Goal: Transaction & Acquisition: Obtain resource

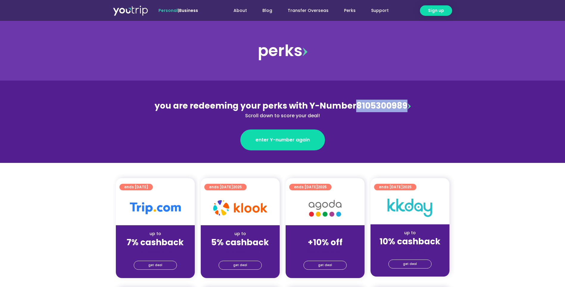
click at [354, 107] on div "you are redeeming your perks with Y-Number 8105300989 Scroll down to score your…" at bounding box center [282, 110] width 259 height 20
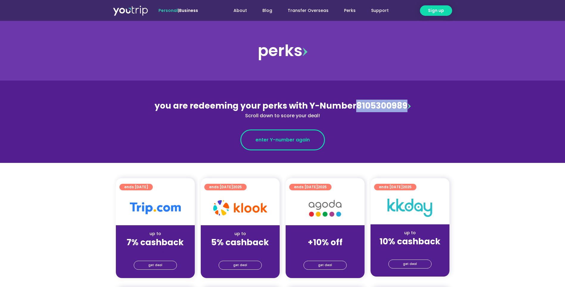
click at [283, 139] on span "enter Y-number again" at bounding box center [283, 139] width 54 height 7
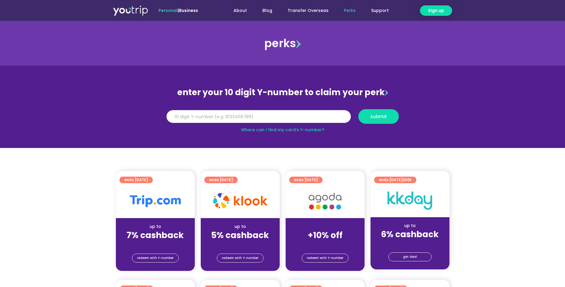
click at [256, 112] on input "Y Number" at bounding box center [259, 116] width 184 height 13
paste input "8105300989"
type input "8105300989"
click at [378, 118] on span "submit" at bounding box center [378, 116] width 17 height 4
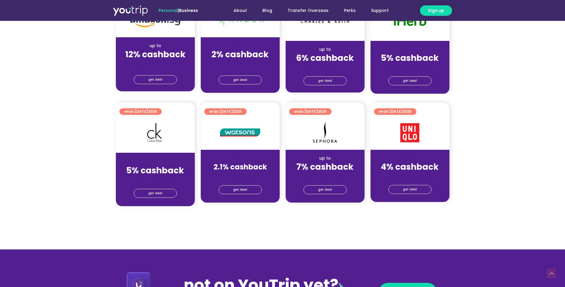
scroll to position [497, 0]
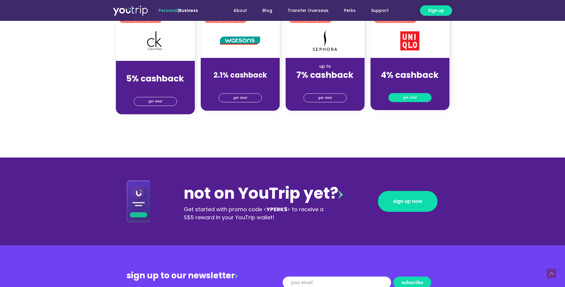
click at [408, 97] on span "get deal" at bounding box center [410, 97] width 14 height 8
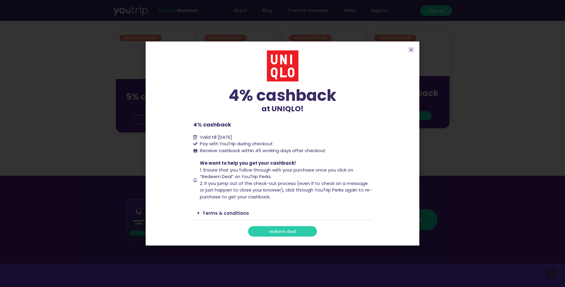
scroll to position [457, 0]
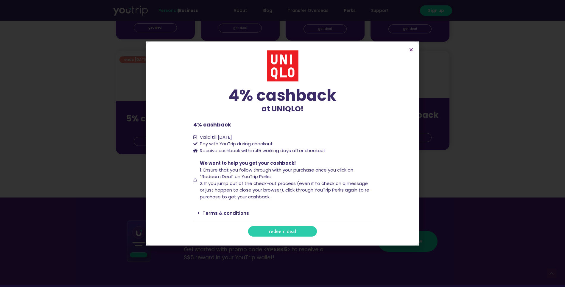
click at [278, 235] on link "redeem deal" at bounding box center [282, 231] width 69 height 10
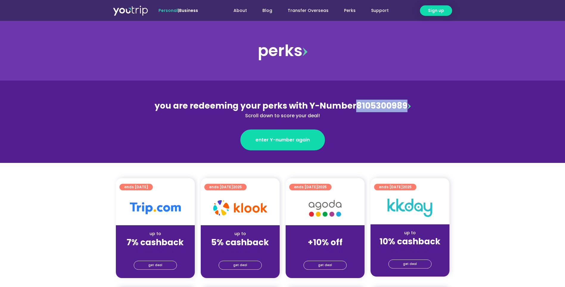
drag, startPoint x: 405, startPoint y: 105, endPoint x: 354, endPoint y: 105, distance: 50.6
click at [354, 105] on div "you are redeeming your perks with Y-Number 8105300989 Scroll down to score your…" at bounding box center [282, 110] width 259 height 20
copy div "8105300989"
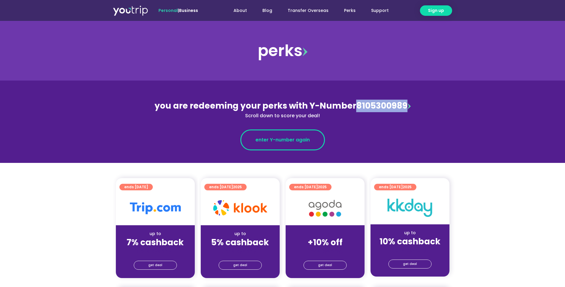
click at [289, 144] on link "enter Y-number again" at bounding box center [282, 139] width 85 height 21
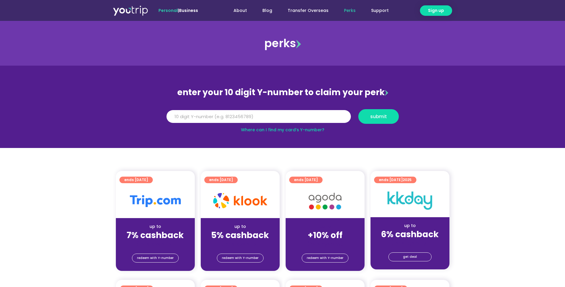
click at [262, 112] on input "Y Number" at bounding box center [259, 116] width 184 height 13
click at [262, 122] on input "Y Number" at bounding box center [259, 116] width 184 height 13
type input "8105300989"
click at [381, 115] on span "submit" at bounding box center [378, 116] width 17 height 4
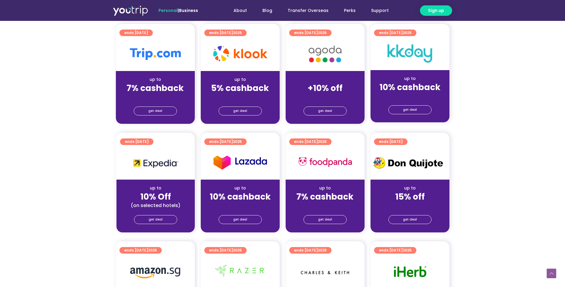
scroll to position [119, 0]
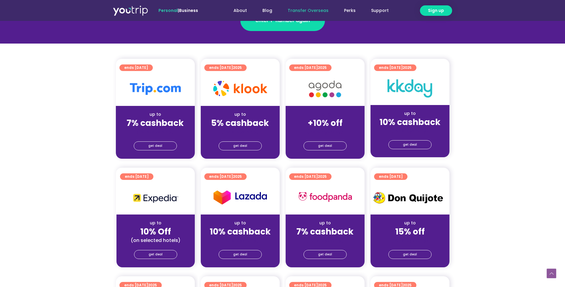
click at [311, 9] on link "Transfer Overseas" at bounding box center [308, 10] width 56 height 11
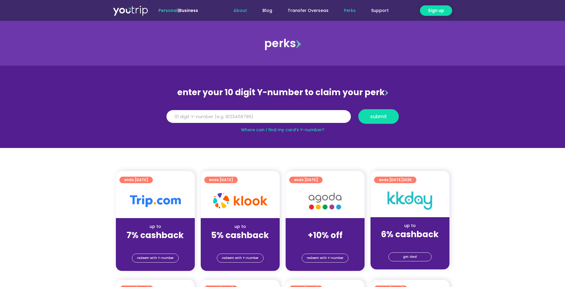
click at [244, 11] on link "About" at bounding box center [240, 10] width 29 height 11
click at [138, 10] on img at bounding box center [130, 10] width 35 height 11
